Goal: Information Seeking & Learning: Learn about a topic

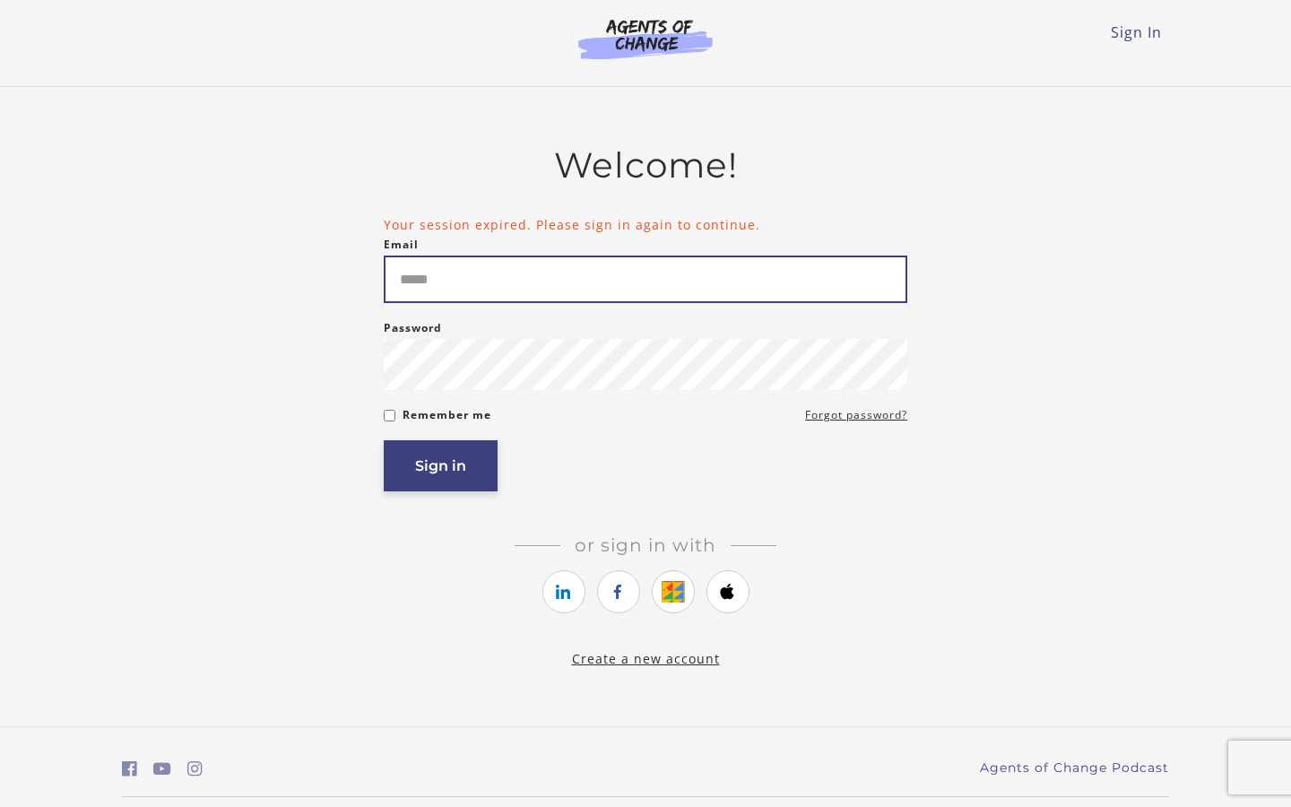
type input "*****"
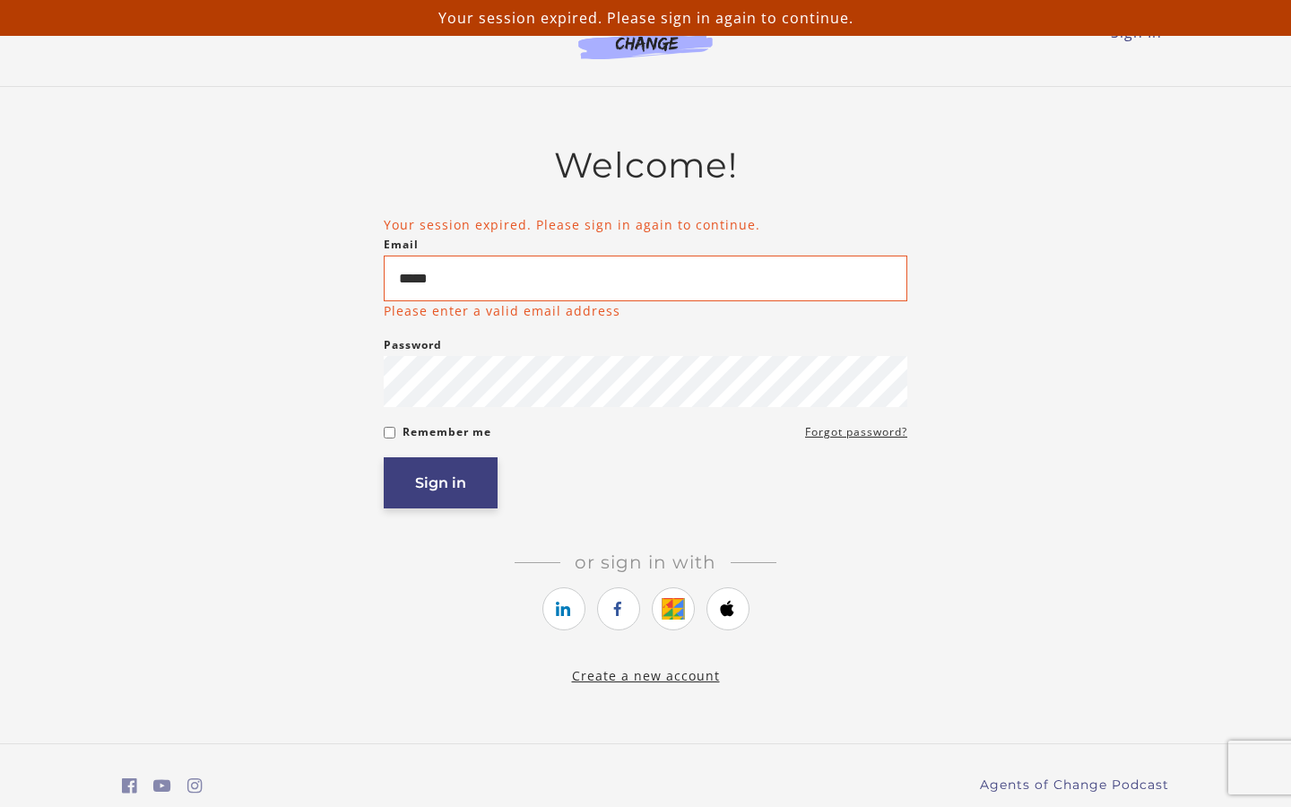
click at [473, 472] on button "Sign in" at bounding box center [441, 482] width 114 height 51
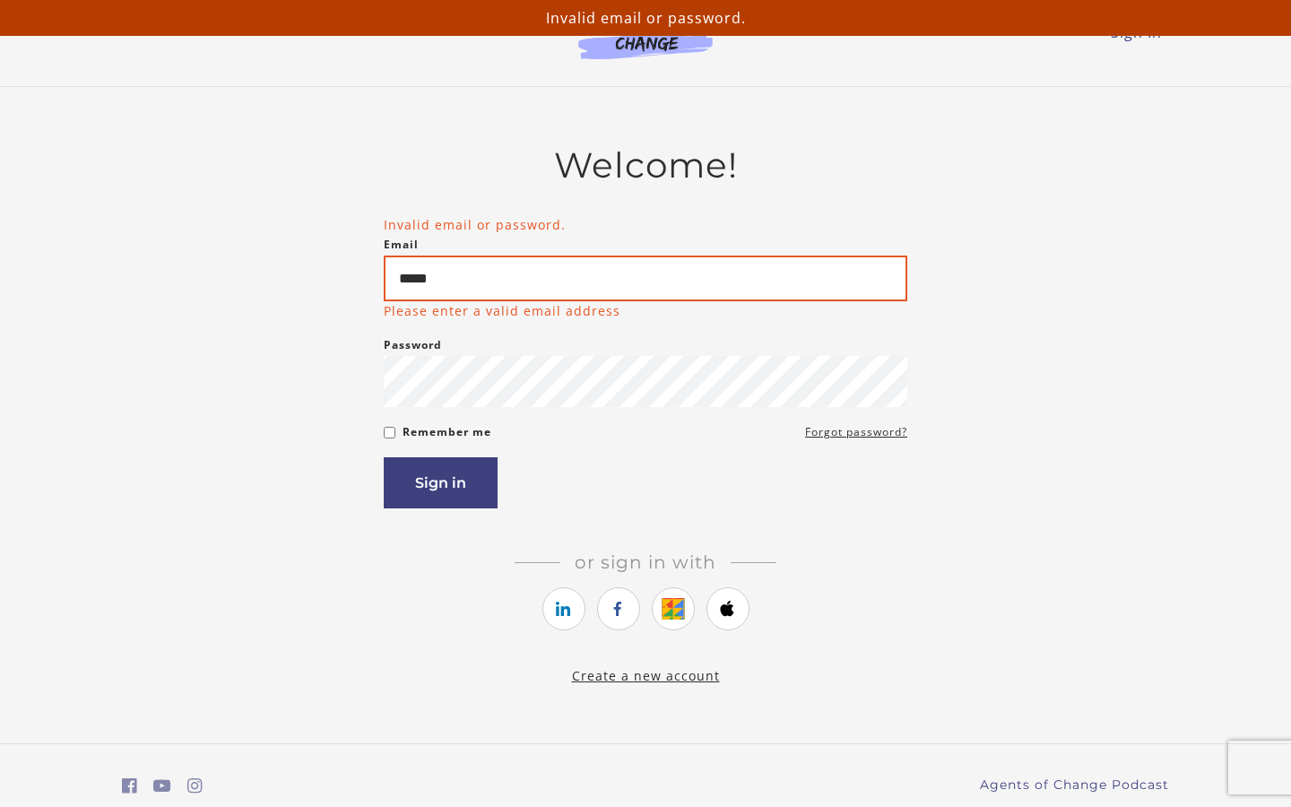
click at [503, 278] on input "*****" at bounding box center [646, 278] width 524 height 46
type input "*"
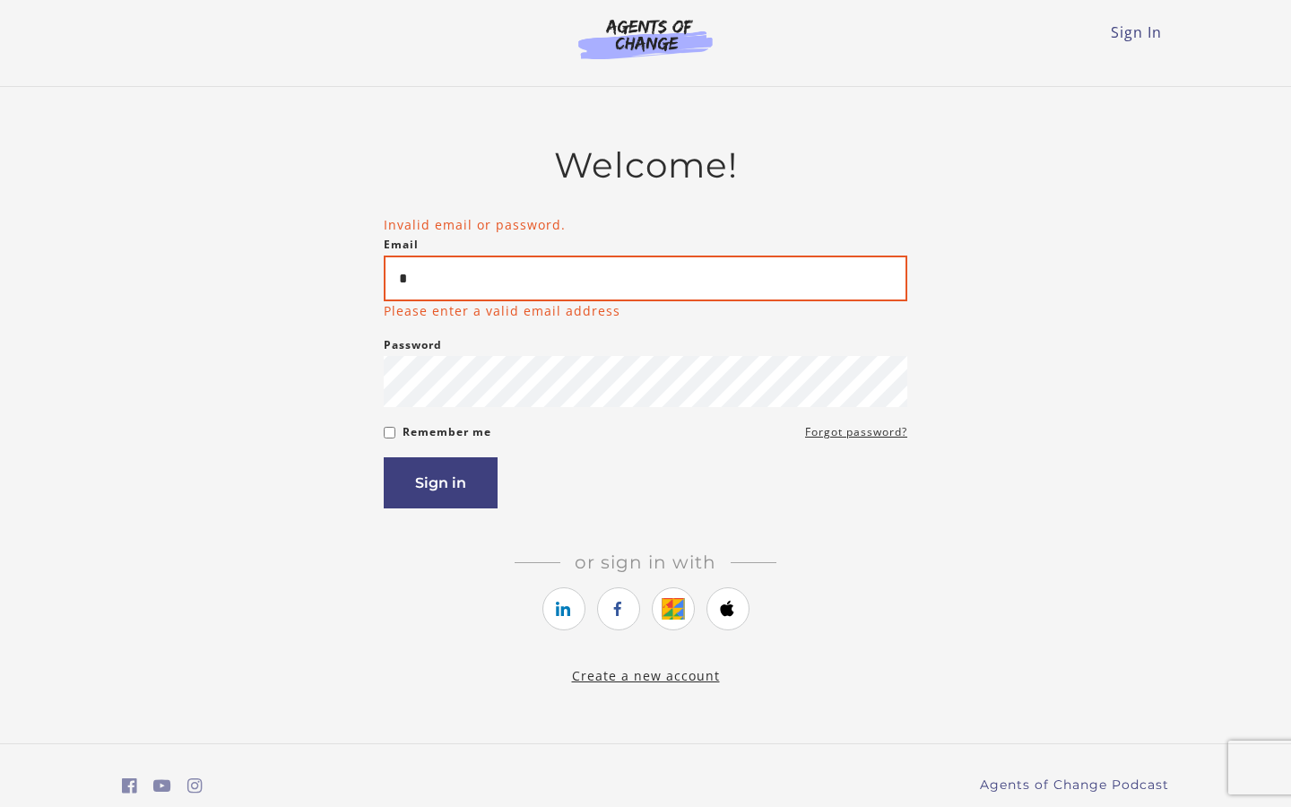
type input "**********"
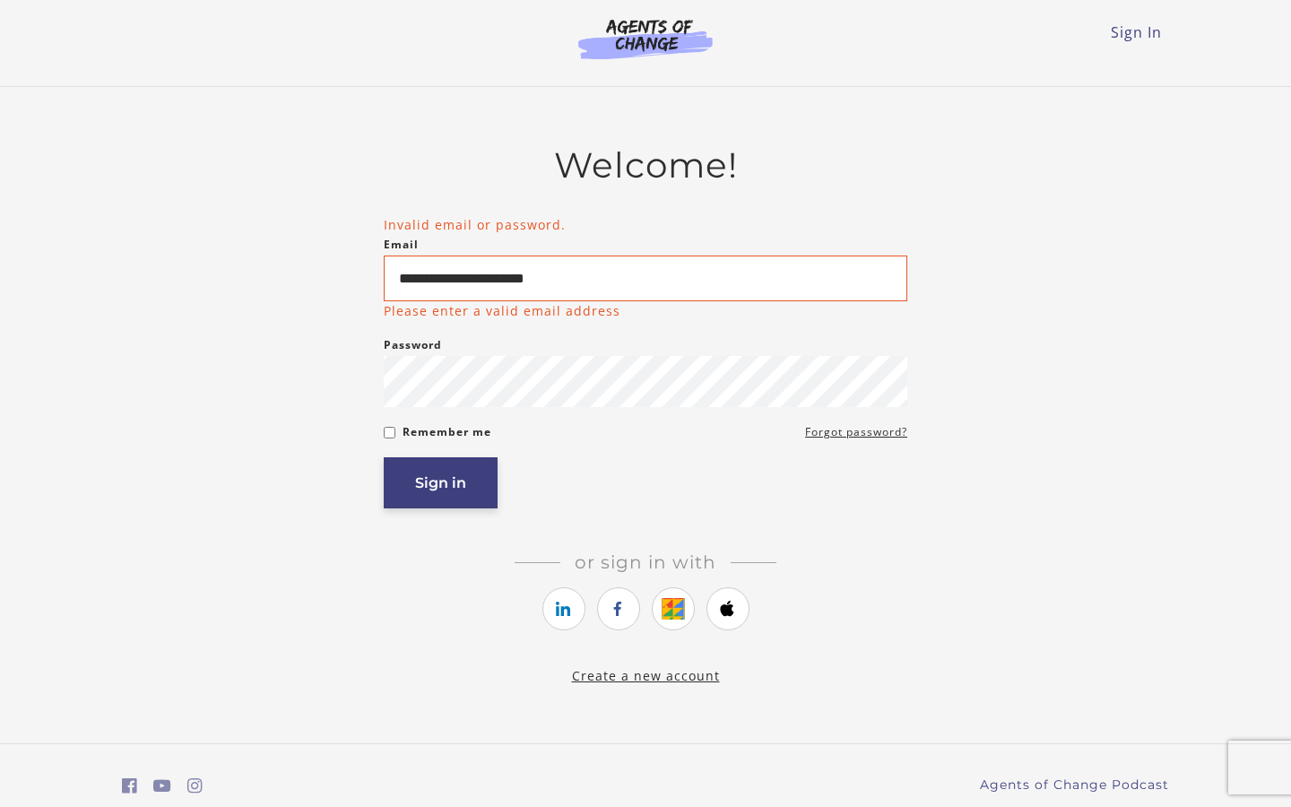
click at [437, 493] on button "Sign in" at bounding box center [441, 482] width 114 height 51
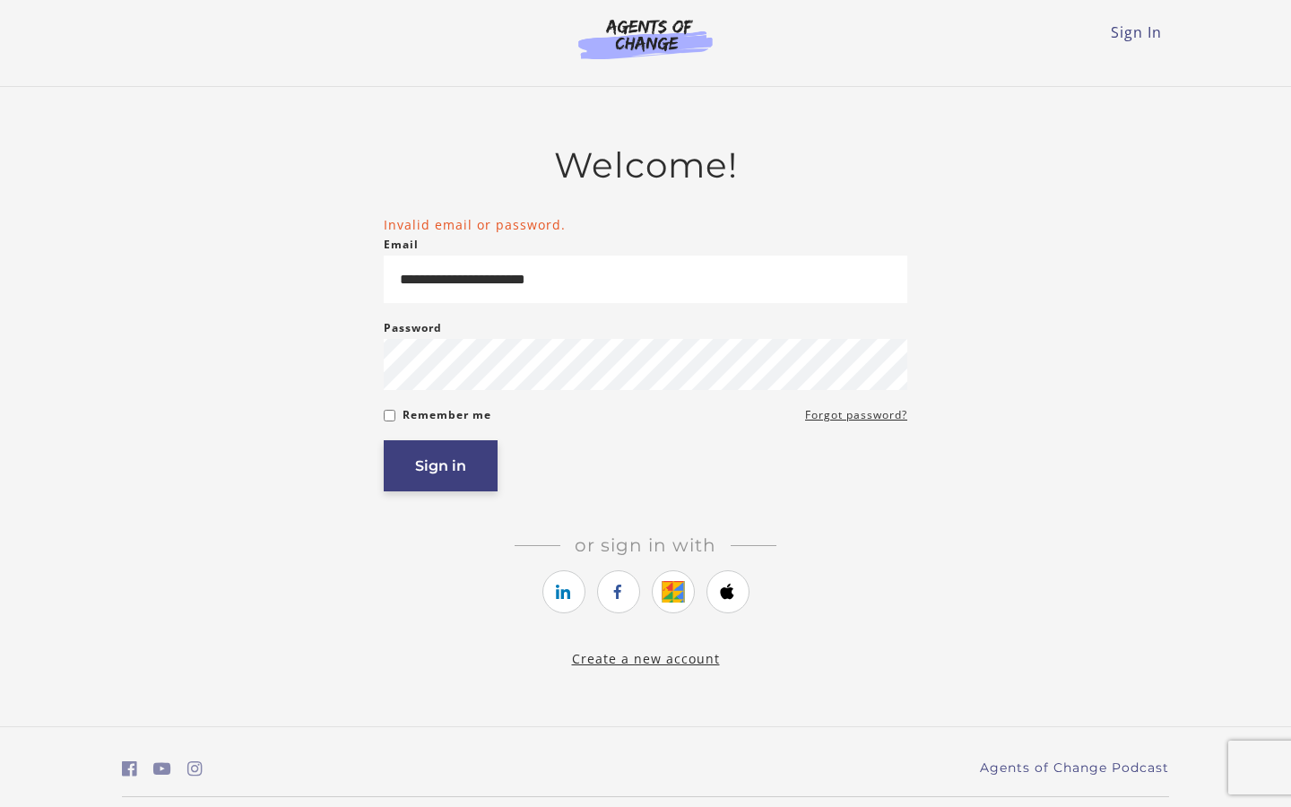
click at [453, 476] on button "Sign in" at bounding box center [441, 465] width 114 height 51
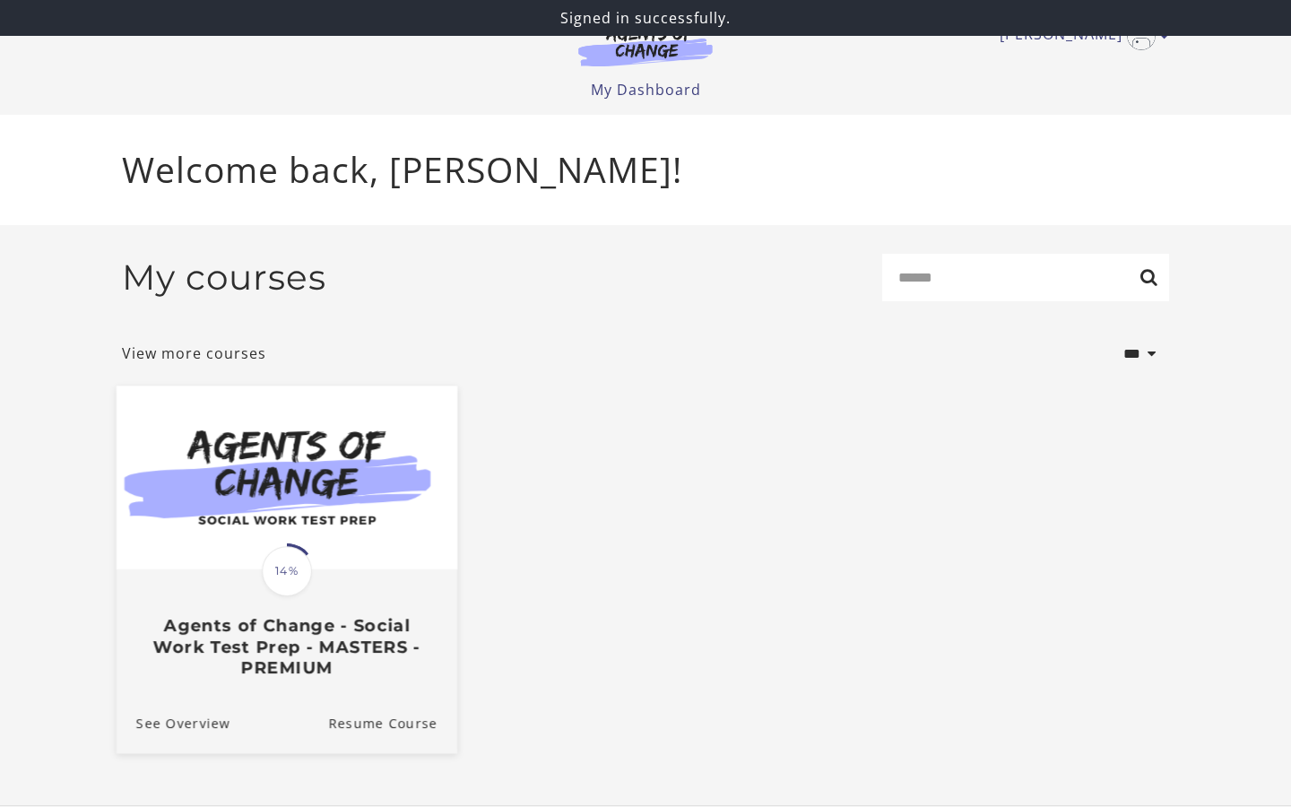
click at [293, 571] on span "14%" at bounding box center [287, 571] width 50 height 50
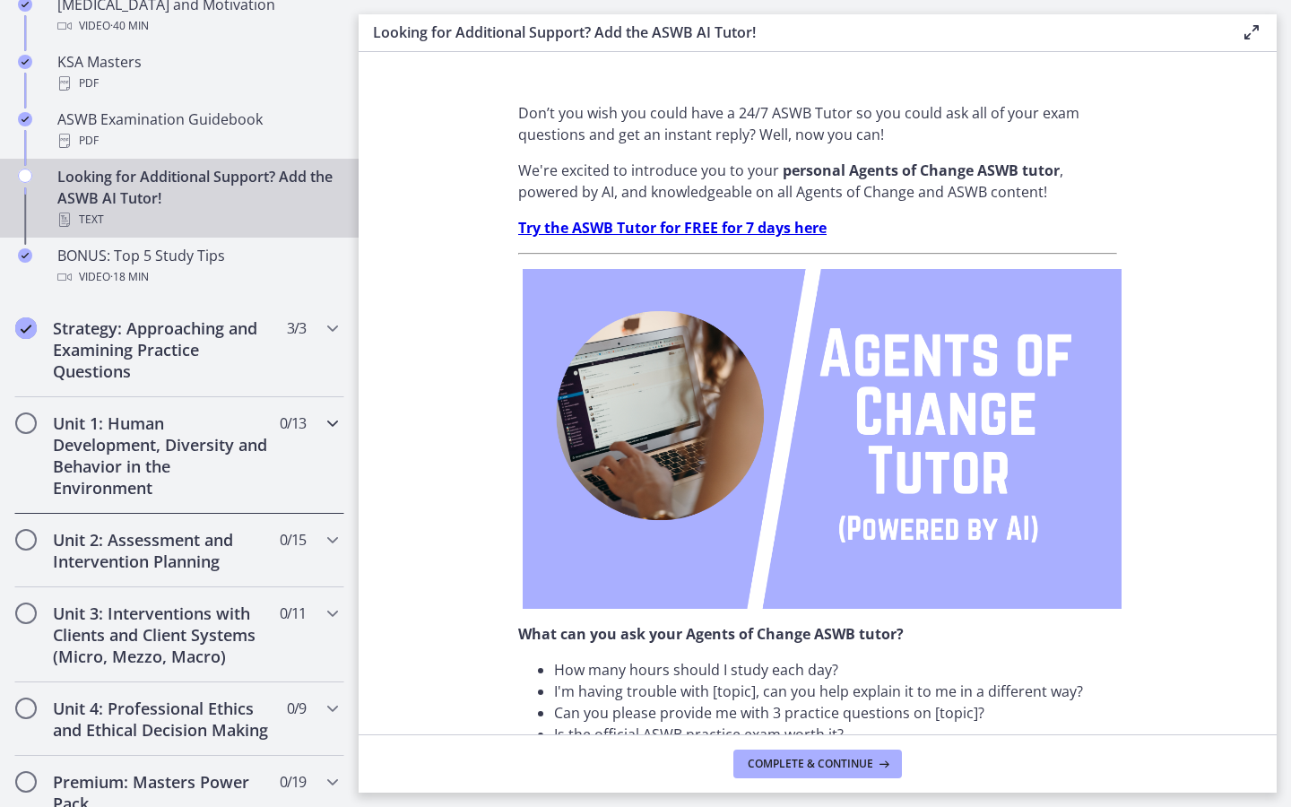
scroll to position [819, 0]
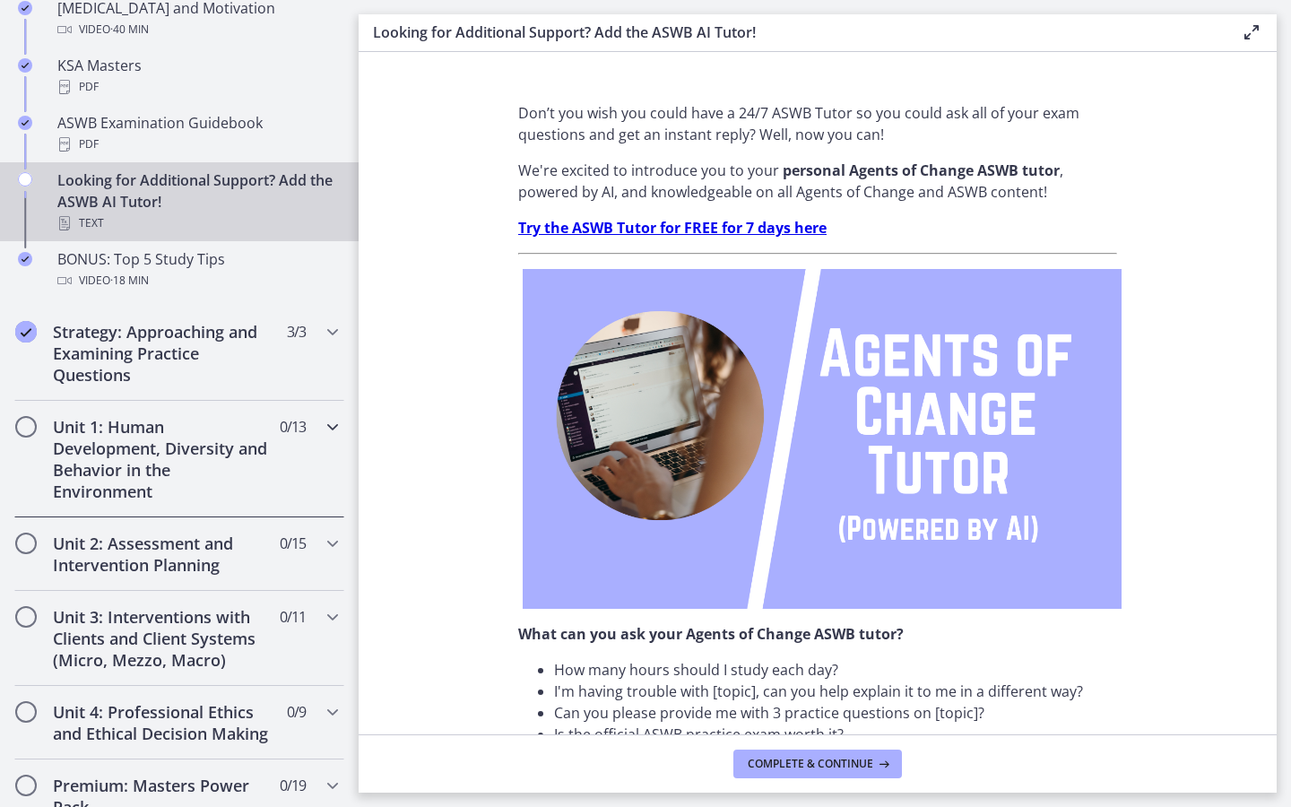
click at [165, 433] on h2 "Unit 1: Human Development, Diversity and Behavior in the Environment" at bounding box center [162, 459] width 219 height 86
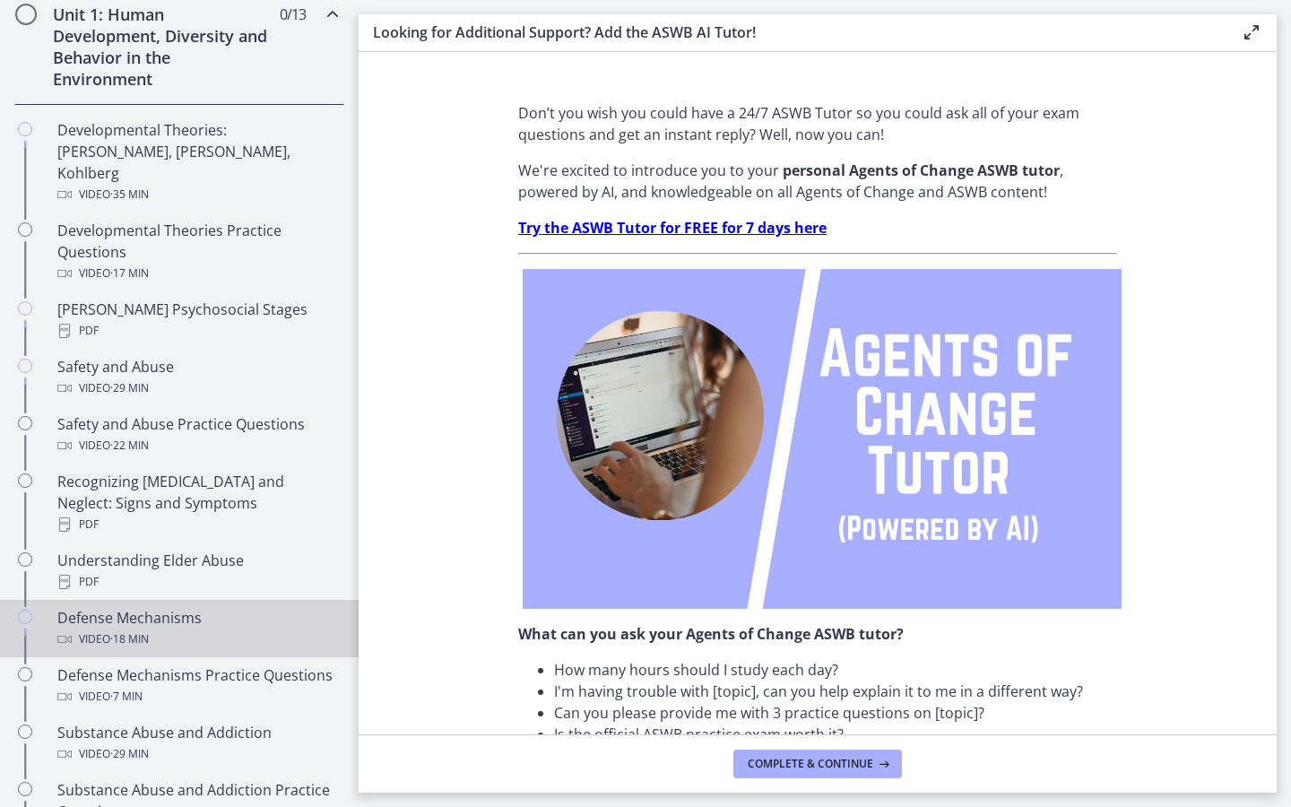
scroll to position [506, 0]
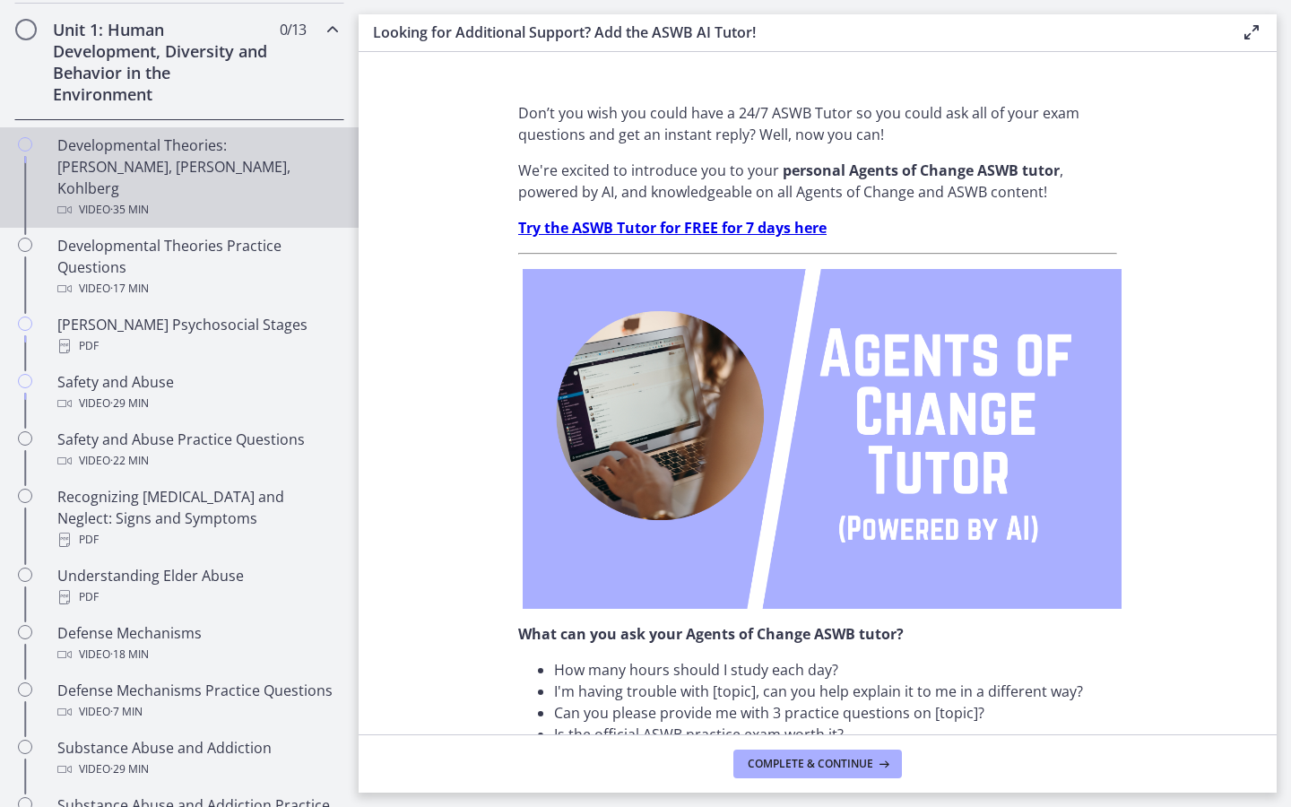
click at [213, 199] on div "Video · 35 min" at bounding box center [197, 210] width 280 height 22
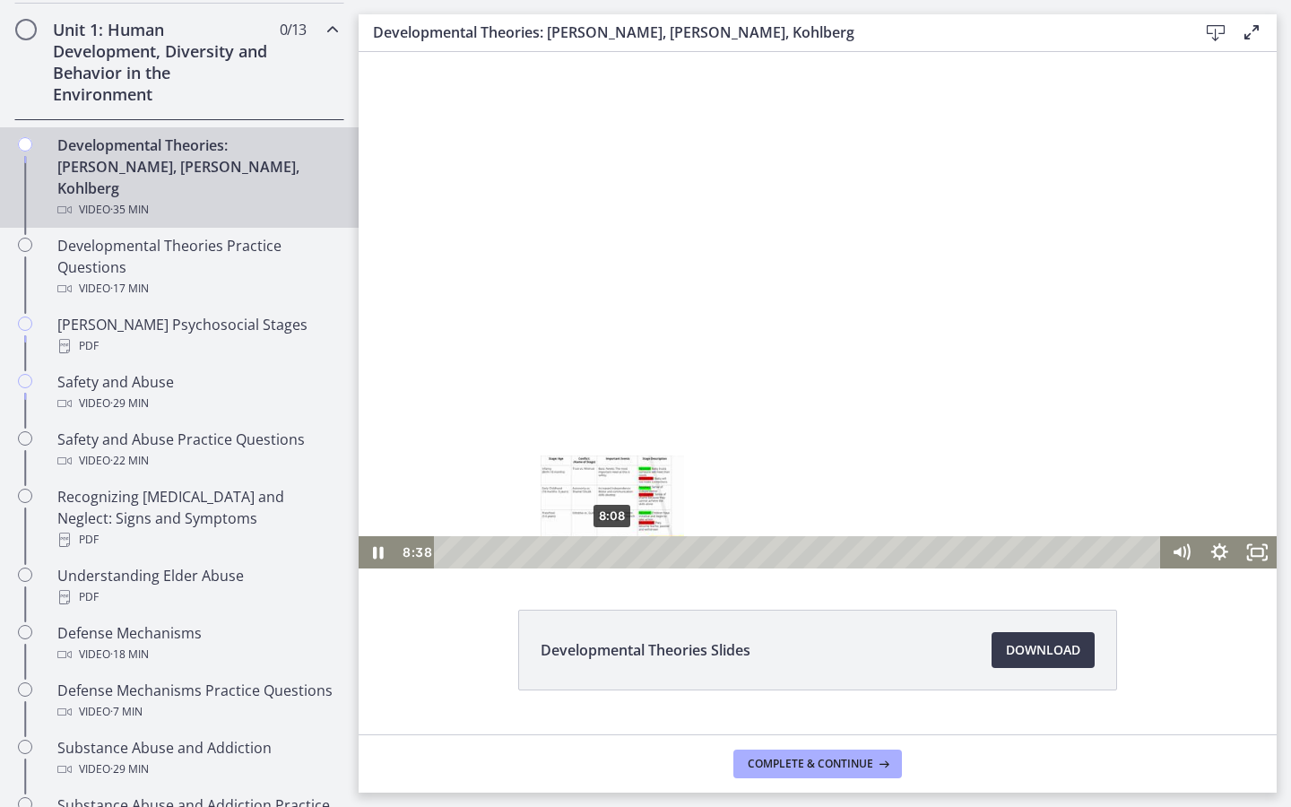
click at [612, 551] on div "8:08" at bounding box center [800, 552] width 705 height 32
click at [591, 554] on div "7:04" at bounding box center [800, 552] width 705 height 32
click at [576, 554] on div "6:19" at bounding box center [800, 552] width 705 height 32
click at [553, 556] on div "5:12" at bounding box center [800, 552] width 705 height 32
click at [379, 557] on icon "Pause" at bounding box center [378, 552] width 39 height 32
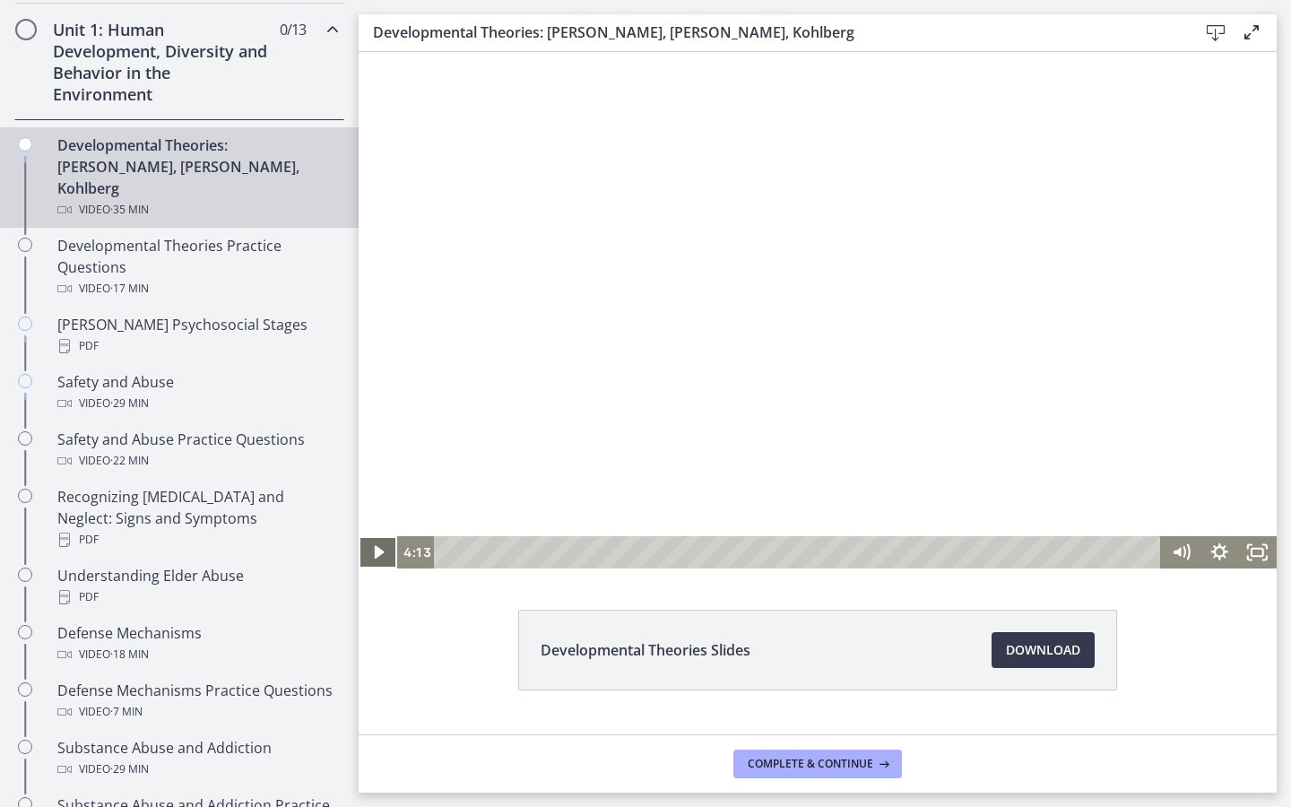
click at [382, 555] on icon "Play Video" at bounding box center [379, 552] width 39 height 32
click at [376, 552] on icon "Pause" at bounding box center [378, 553] width 11 height 13
click at [376, 552] on icon "Play Video" at bounding box center [380, 552] width 12 height 16
click at [630, 217] on div at bounding box center [818, 310] width 918 height 516
click at [386, 550] on icon "Play Video" at bounding box center [380, 551] width 46 height 39
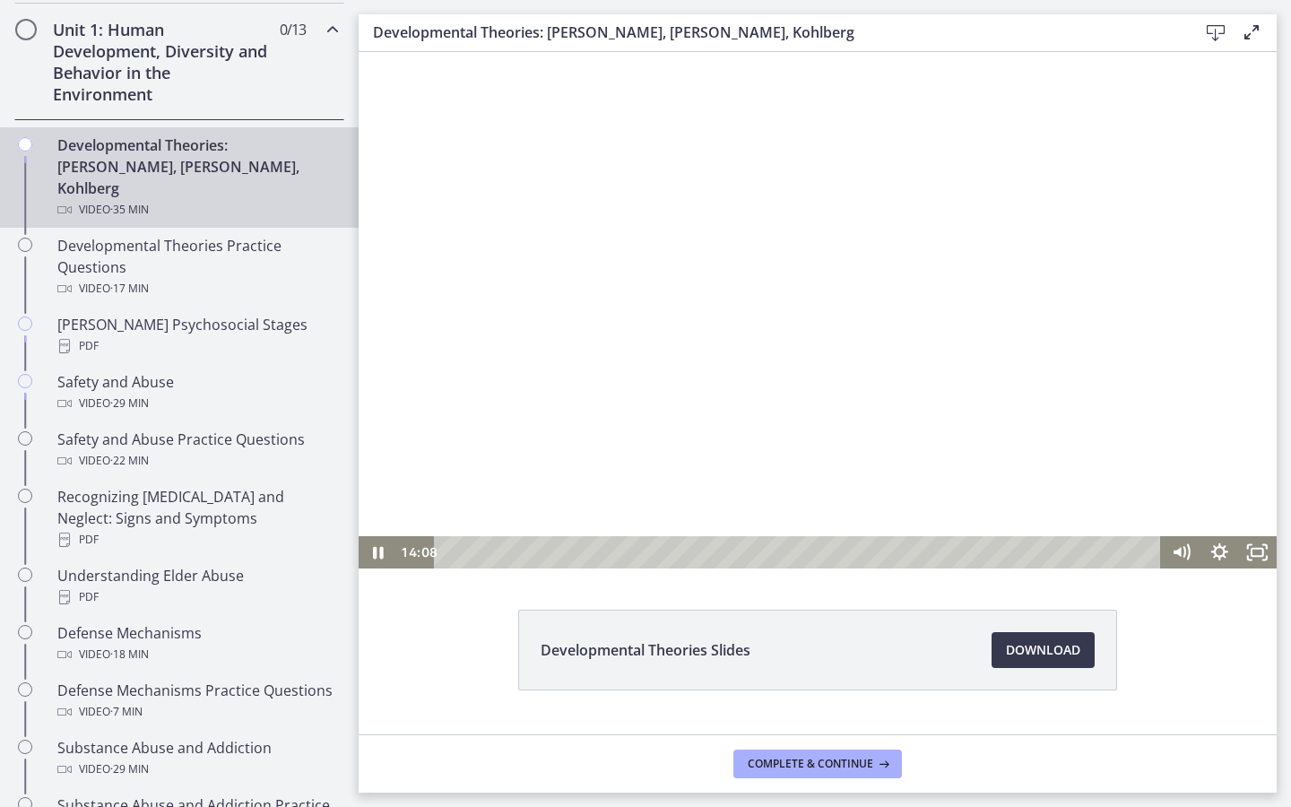
click at [635, 339] on div at bounding box center [818, 310] width 918 height 516
click at [379, 555] on icon "Play Video" at bounding box center [380, 552] width 10 height 13
click at [796, 336] on div at bounding box center [818, 310] width 918 height 516
click at [609, 395] on div at bounding box center [818, 310] width 918 height 516
click at [757, 359] on div at bounding box center [818, 310] width 918 height 516
